Goal: Use online tool/utility: Utilize a website feature to perform a specific function

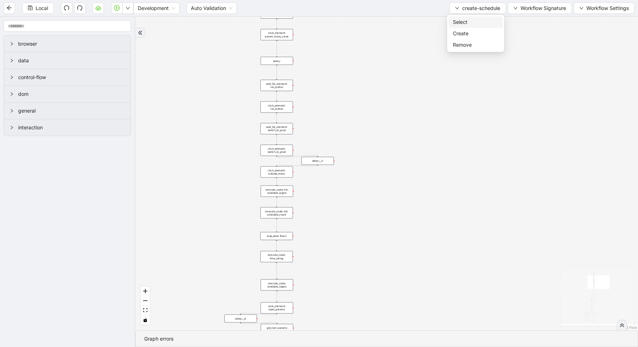
click at [470, 23] on span "Select" at bounding box center [476, 22] width 46 height 8
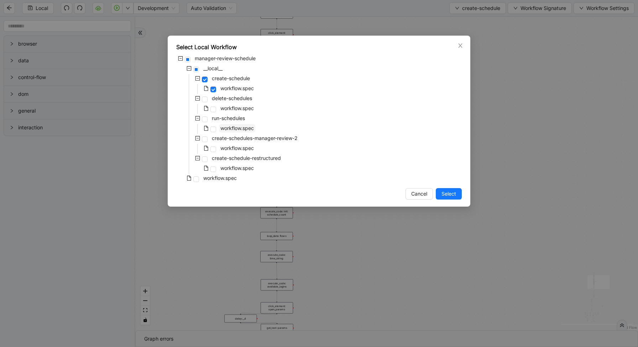
click at [226, 124] on span "workflow.spec" at bounding box center [237, 128] width 36 height 9
click at [445, 194] on span "Select" at bounding box center [448, 194] width 15 height 8
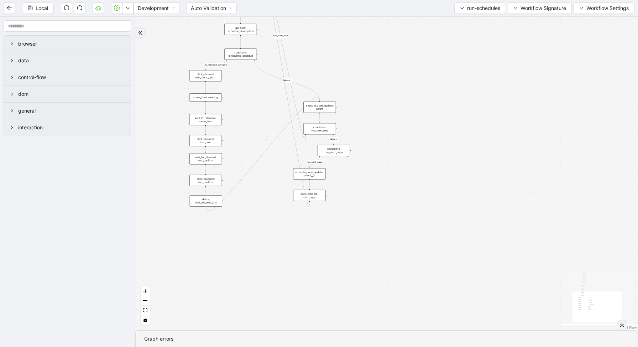
click at [238, 53] on div "conditions: is_required_schedule" at bounding box center [240, 53] width 32 height 11
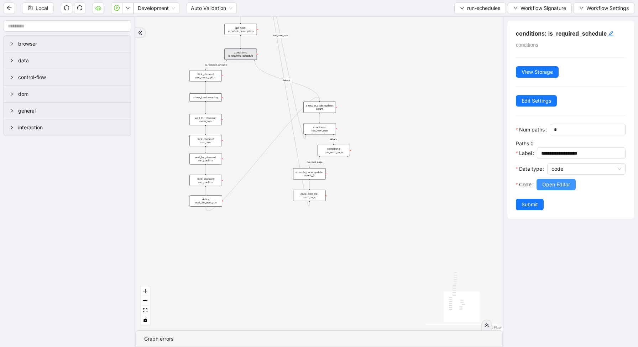
click at [542, 187] on button "Open Editor" at bounding box center [555, 184] width 39 height 11
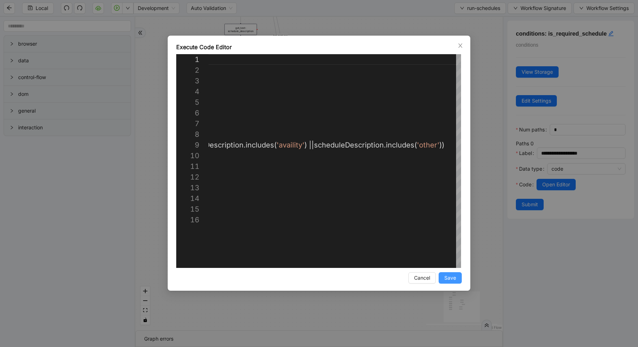
click at [453, 280] on span "Save" at bounding box center [450, 278] width 12 height 8
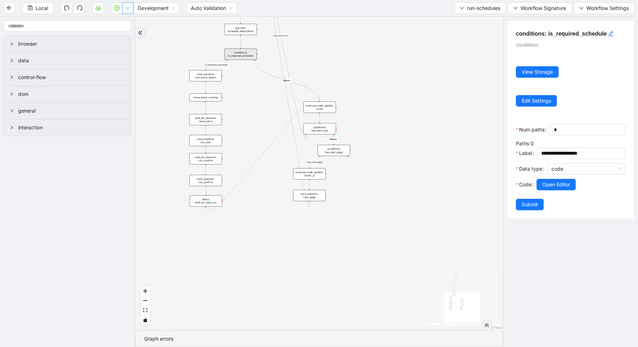
click at [126, 3] on button "button" at bounding box center [127, 7] width 11 height 11
click at [127, 21] on span "Run local workflow" at bounding box center [104, 22] width 43 height 8
click at [414, 27] on div "loopFrom is_required_schedule has_next_row fallback fallback has_next_page trig…" at bounding box center [318, 173] width 367 height 313
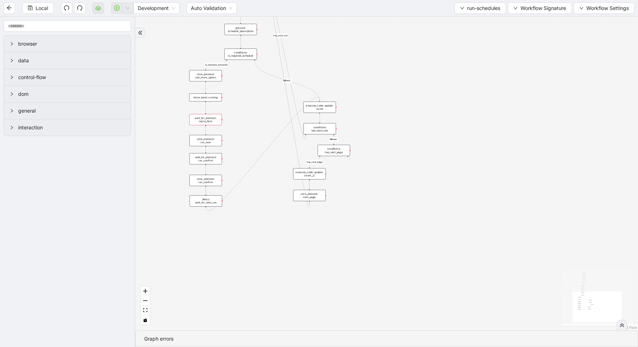
click at [489, 15] on div "Local Development Auto Validation run-schedules Workflow Signature Workflow Set…" at bounding box center [319, 8] width 638 height 16
click at [477, 12] on button "run-schedules" at bounding box center [480, 7] width 52 height 11
click at [477, 20] on span "Select" at bounding box center [477, 22] width 41 height 8
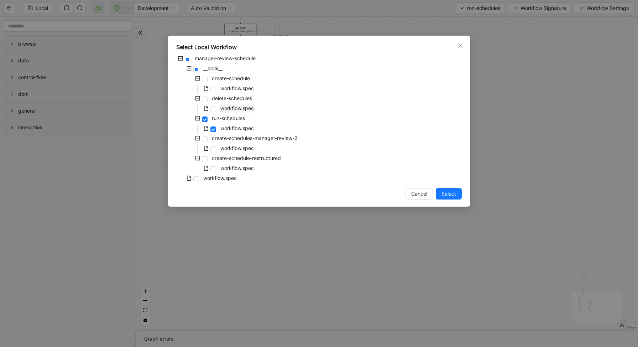
click at [234, 111] on span "workflow.spec" at bounding box center [237, 108] width 36 height 9
click at [447, 192] on span "Select" at bounding box center [448, 194] width 15 height 8
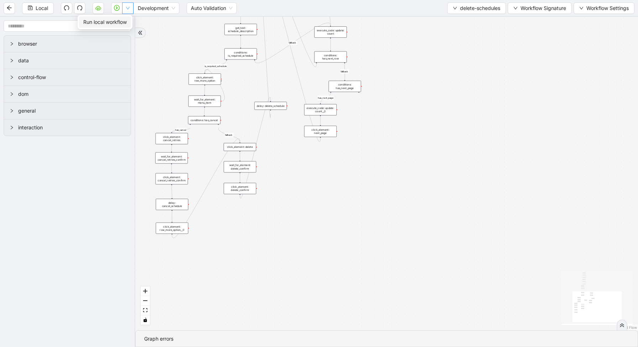
click at [131, 3] on button "button" at bounding box center [127, 7] width 11 height 11
click at [128, 4] on button "button" at bounding box center [127, 7] width 11 height 11
click at [131, 14] on button "button" at bounding box center [127, 7] width 11 height 11
click at [131, 20] on li "Run local workflow" at bounding box center [105, 21] width 52 height 11
click at [475, 12] on span "delete-schedules" at bounding box center [480, 8] width 40 height 8
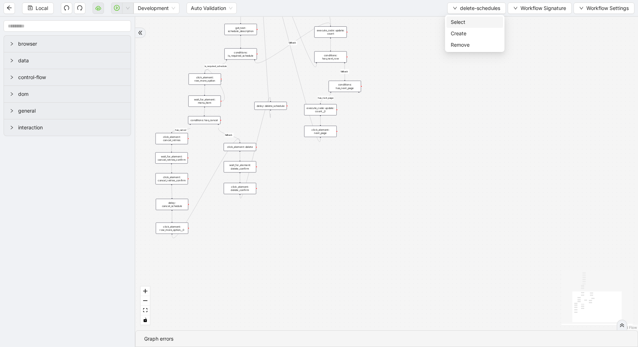
click at [463, 21] on span "Select" at bounding box center [475, 22] width 48 height 8
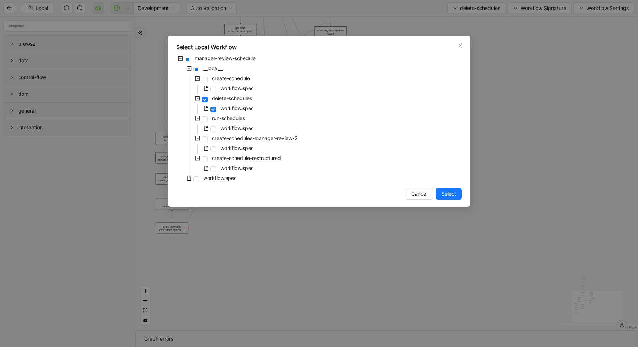
click at [216, 90] on div "workflow.spec" at bounding box center [215, 89] width 79 height 10
click at [213, 87] on span at bounding box center [213, 89] width 6 height 6
click at [448, 188] on div "Select Local Workflow manager-review-schedule __local__ create-schedule workflo…" at bounding box center [319, 121] width 303 height 171
click at [449, 194] on span "Select" at bounding box center [448, 194] width 15 height 8
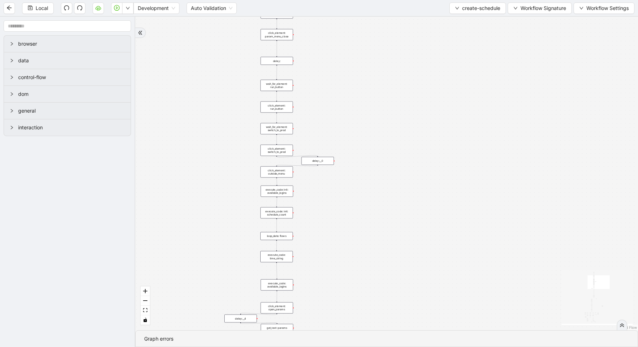
click at [282, 235] on div "loop_data: flows" at bounding box center [276, 236] width 32 height 8
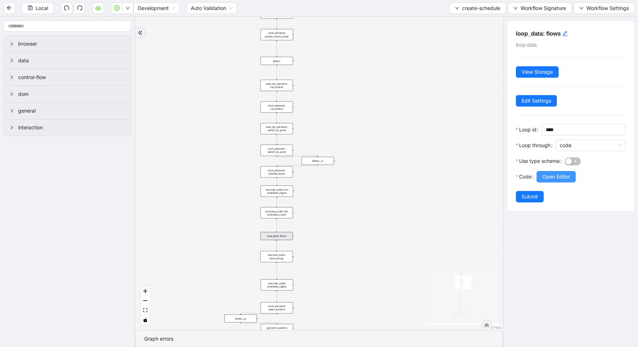
click at [546, 180] on span "Open Editor" at bounding box center [556, 177] width 28 height 8
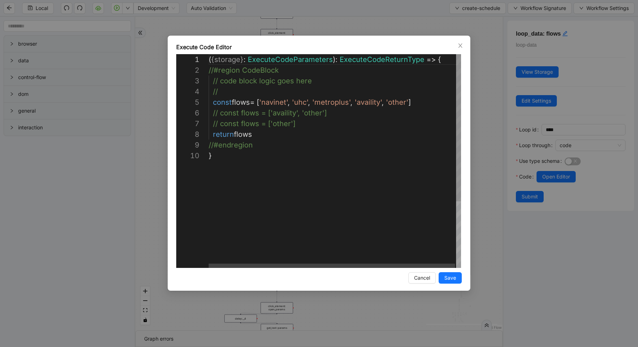
click at [348, 115] on div "( { storage } : ExecuteCodeParameters ): ExecuteCodeReturnType => { //#region C…" at bounding box center [335, 209] width 253 height 310
type textarea "**********"
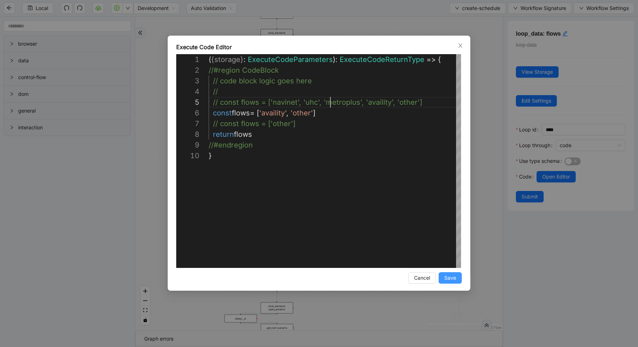
click at [453, 277] on span "Save" at bounding box center [450, 278] width 12 height 8
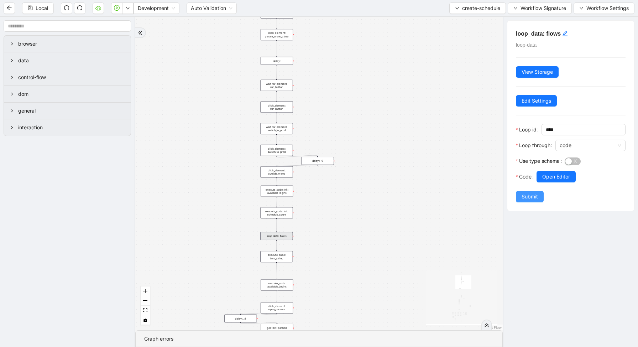
click at [523, 194] on span "Submit" at bounding box center [529, 197] width 16 height 8
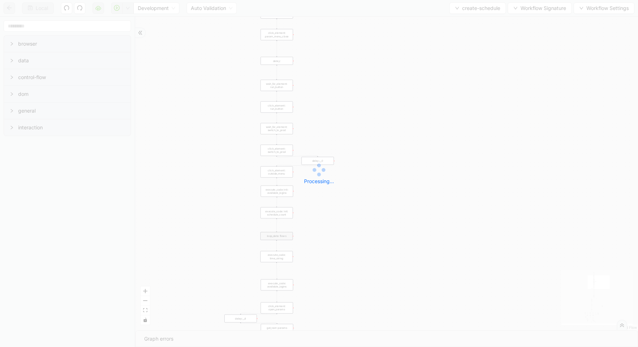
click at [127, 8] on div "Local Development Auto Validation create-schedule Workflow Signature Workflow S…" at bounding box center [319, 173] width 638 height 347
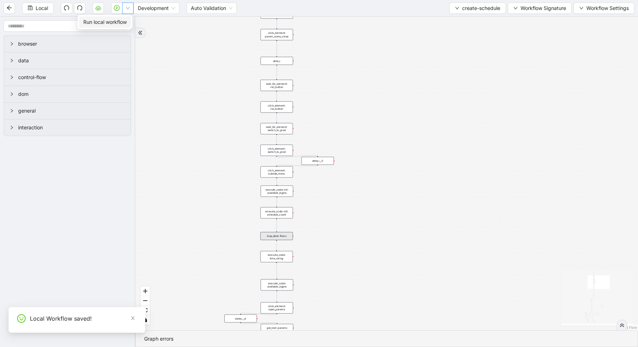
click at [127, 8] on icon "down" at bounding box center [128, 8] width 4 height 2
click at [126, 22] on span "Run local workflow" at bounding box center [104, 22] width 43 height 8
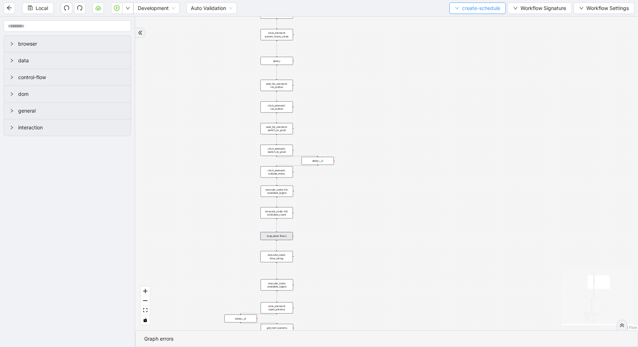
click at [474, 5] on span "create-schedule" at bounding box center [481, 8] width 38 height 8
click at [469, 17] on li "Select" at bounding box center [476, 21] width 54 height 11
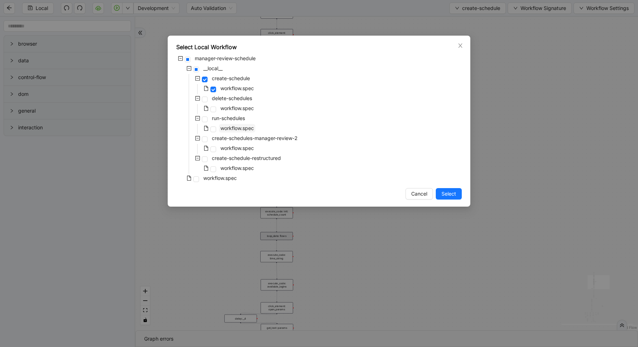
click at [226, 124] on span "workflow.spec" at bounding box center [237, 128] width 36 height 9
click at [457, 193] on button "Select" at bounding box center [449, 193] width 26 height 11
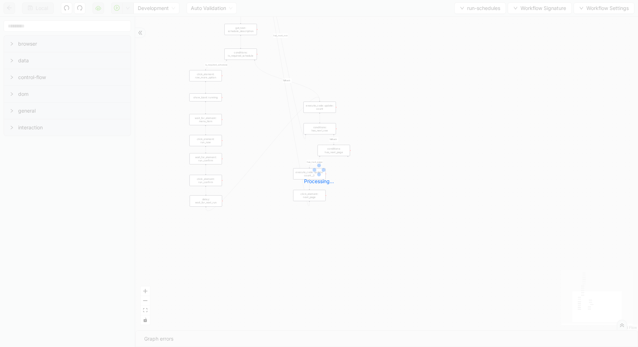
click at [129, 7] on icon "down" at bounding box center [128, 8] width 4 height 4
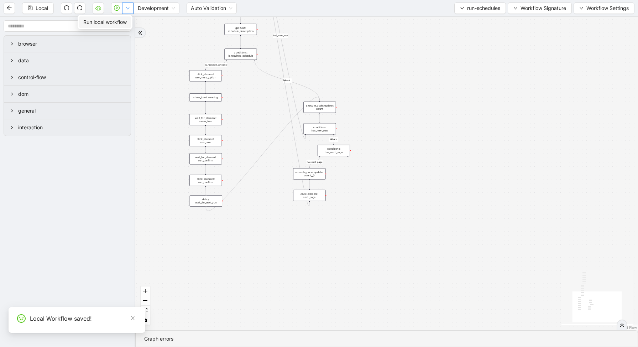
click at [129, 7] on icon "down" at bounding box center [128, 8] width 4 height 4
click at [126, 21] on span "Run local workflow" at bounding box center [104, 22] width 43 height 8
